Goal: Task Accomplishment & Management: Use online tool/utility

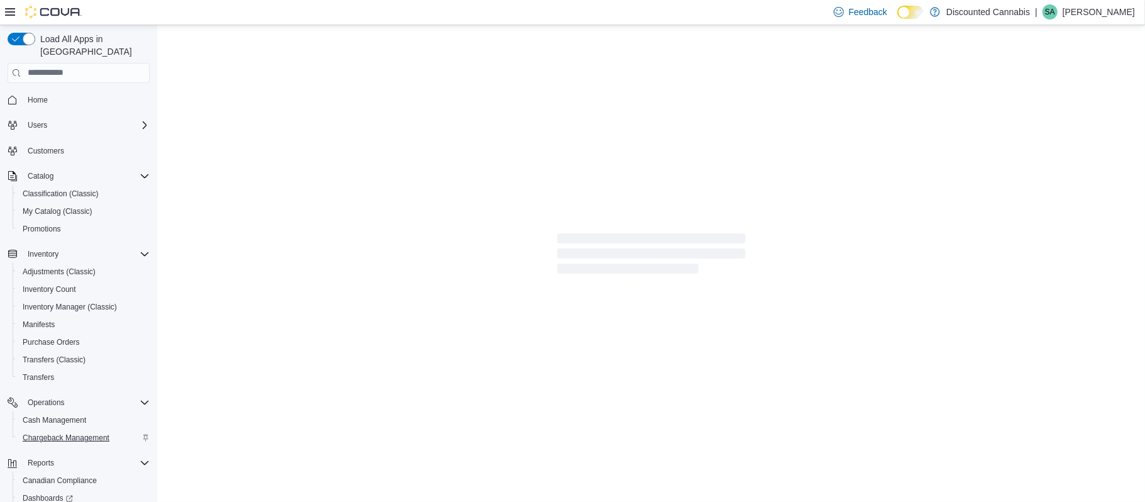
scroll to position [69, 0]
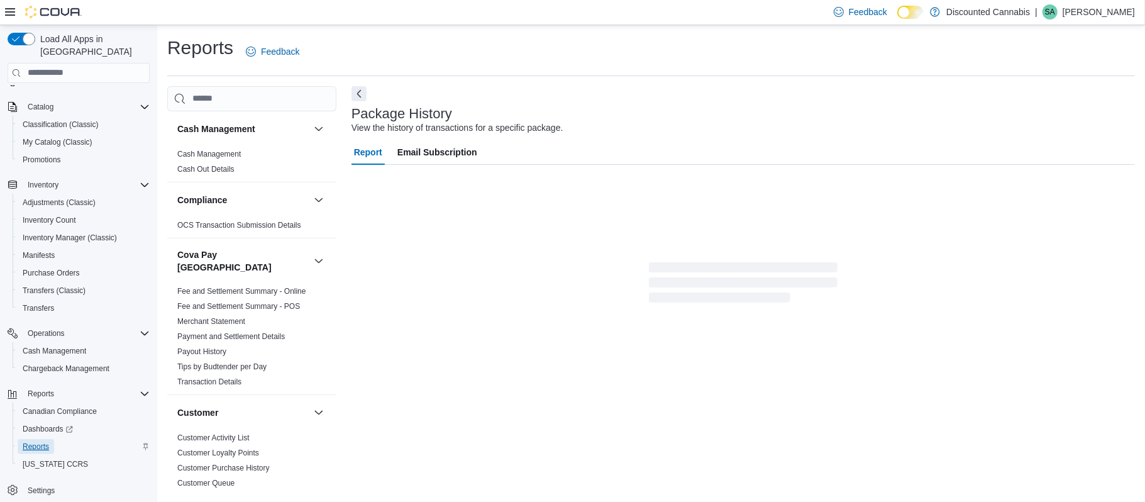
click at [38, 441] on span "Reports" at bounding box center [36, 446] width 26 height 10
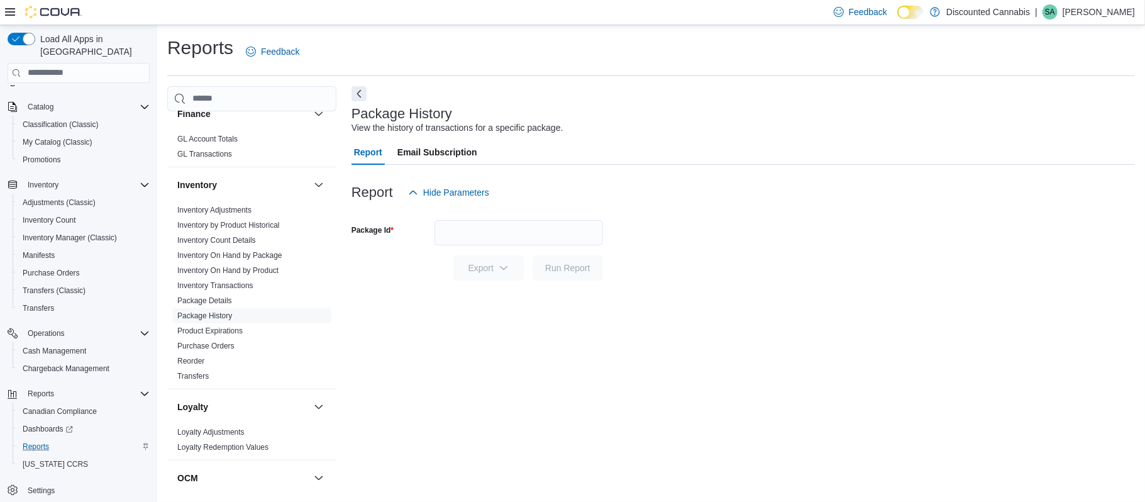
scroll to position [503, 0]
click at [234, 336] on span "Purchase Orders" at bounding box center [251, 343] width 159 height 15
click at [229, 339] on link "Purchase Orders" at bounding box center [205, 343] width 57 height 9
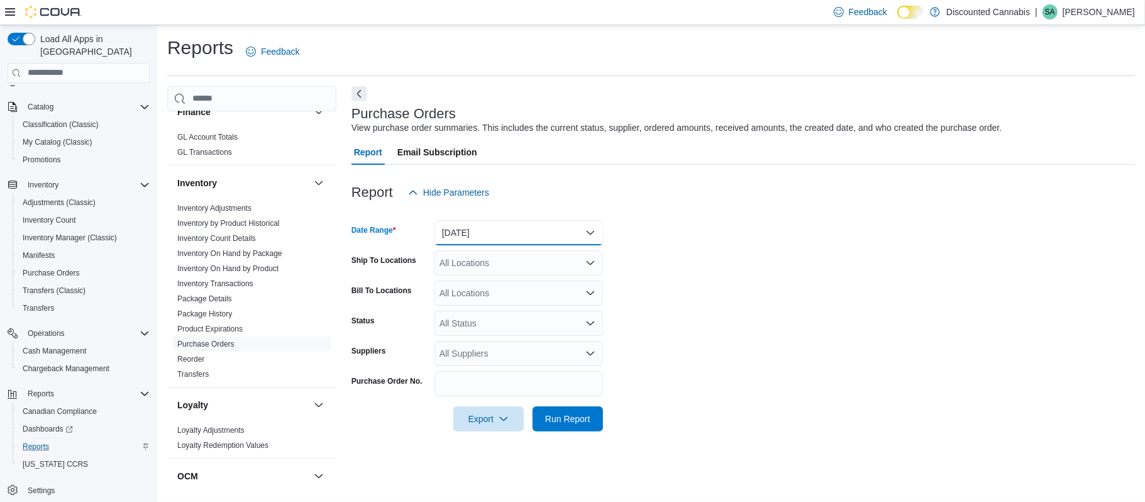
click at [591, 234] on button "[DATE]" at bounding box center [518, 232] width 168 height 25
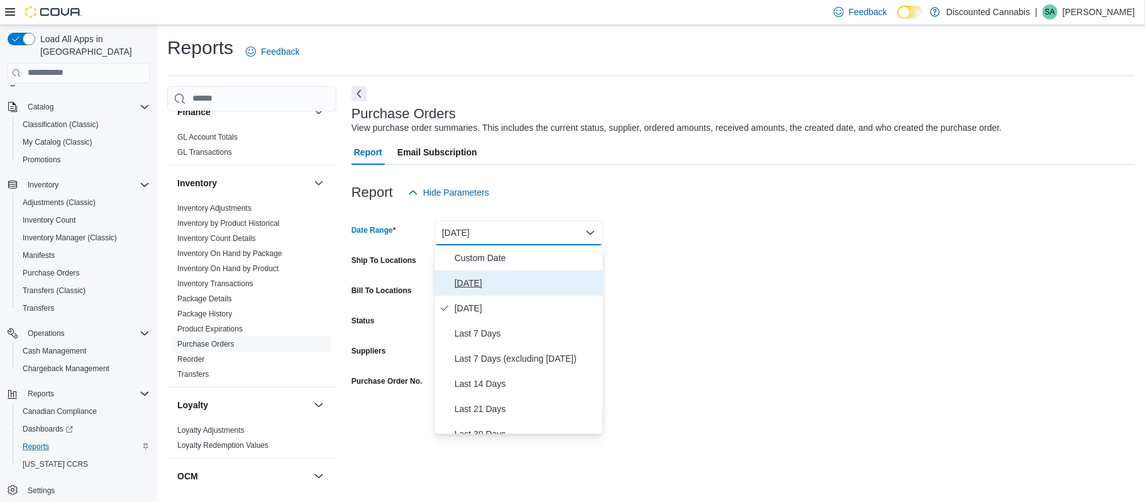
click at [512, 285] on span "[DATE]" at bounding box center [525, 282] width 143 height 15
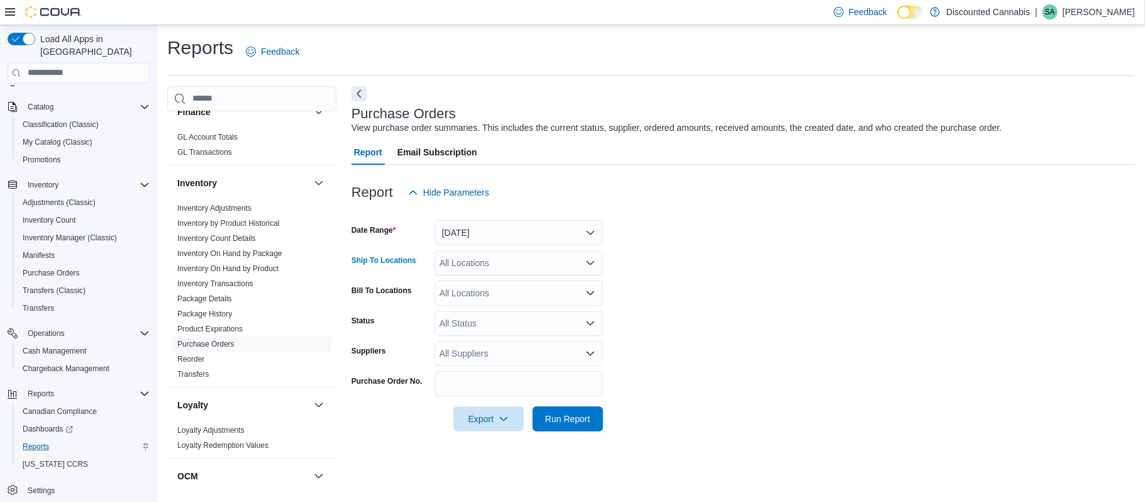
click at [588, 267] on icon "Open list of options" at bounding box center [590, 263] width 10 height 10
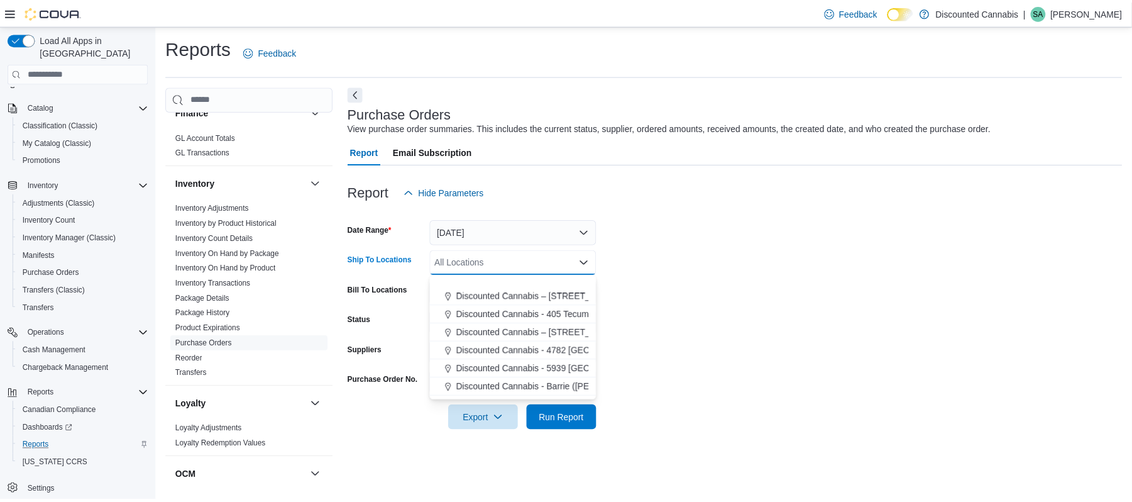
scroll to position [503, 0]
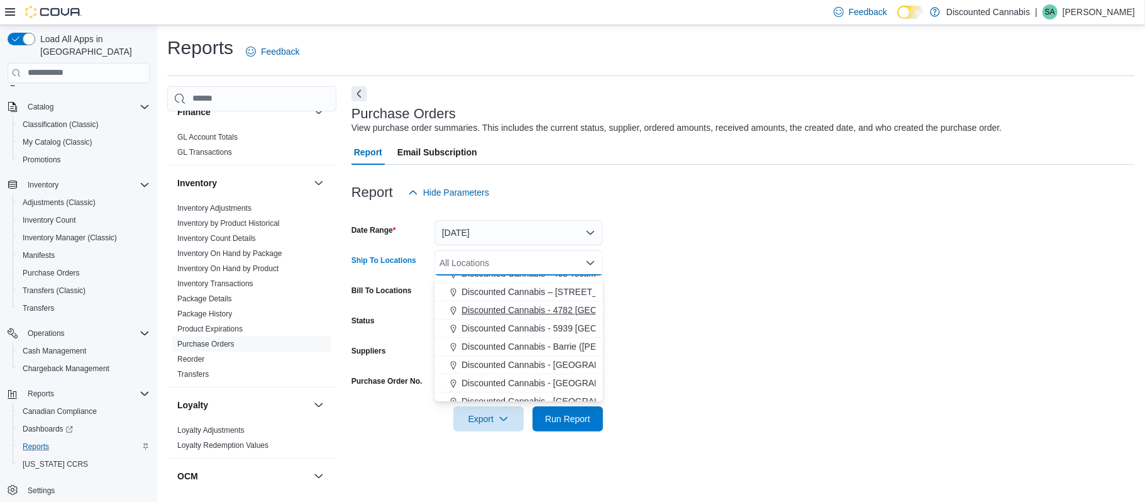
click at [559, 312] on span "Discounted Cannabis - 4782 [GEOGRAPHIC_DATA] ( [GEOGRAPHIC_DATA] )" at bounding box center [616, 310] width 310 height 13
click at [682, 320] on form "Date Range [DATE] Ship To Locations Discounted Cannabis - 4782 [GEOGRAPHIC_DATA…" at bounding box center [742, 318] width 783 height 226
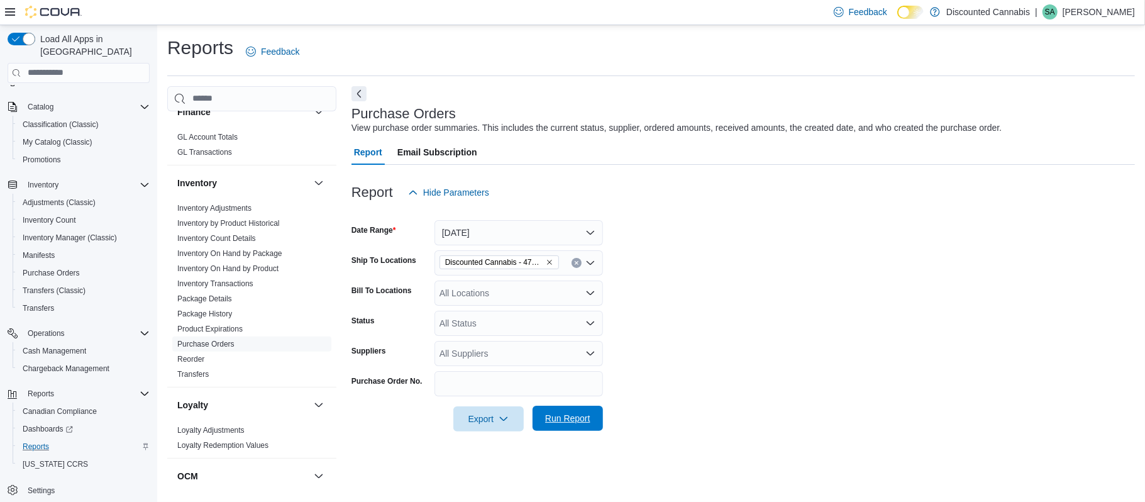
drag, startPoint x: 586, startPoint y: 410, endPoint x: 596, endPoint y: 410, distance: 10.7
click at [587, 410] on span "Run Report" at bounding box center [567, 417] width 55 height 25
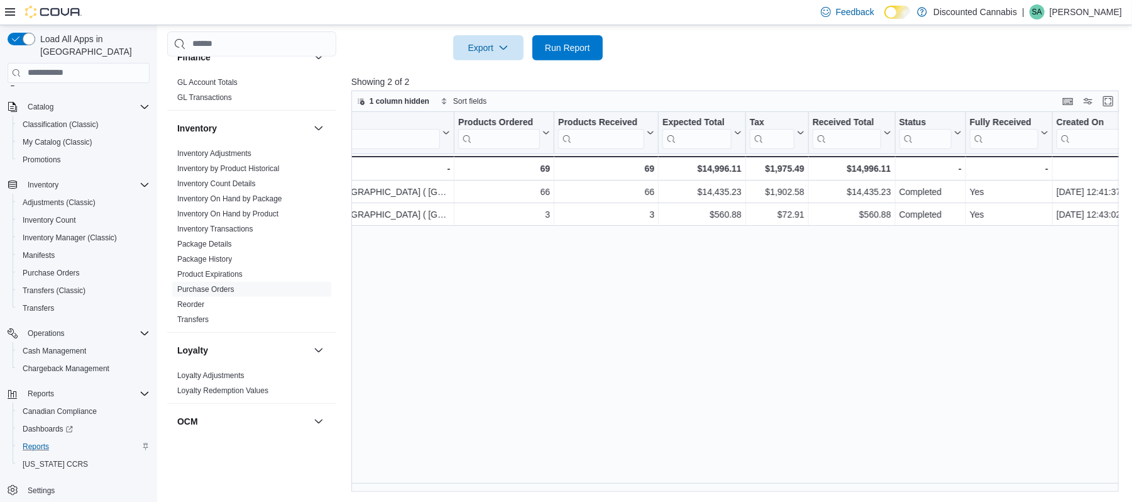
scroll to position [0, 662]
